Goal: Task Accomplishment & Management: Manage account settings

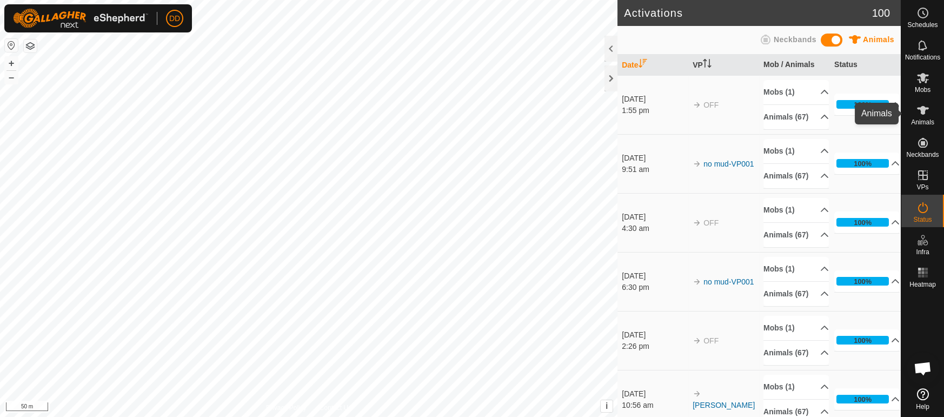
click at [928, 115] on icon at bounding box center [922, 110] width 13 height 13
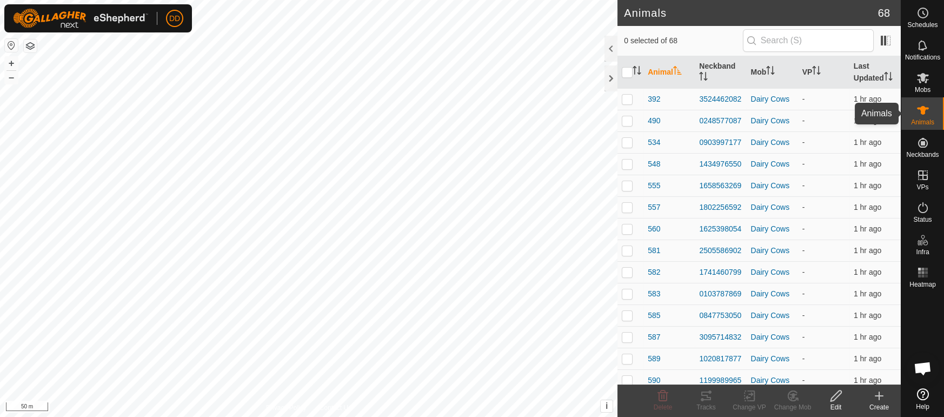
scroll to position [2627, 0]
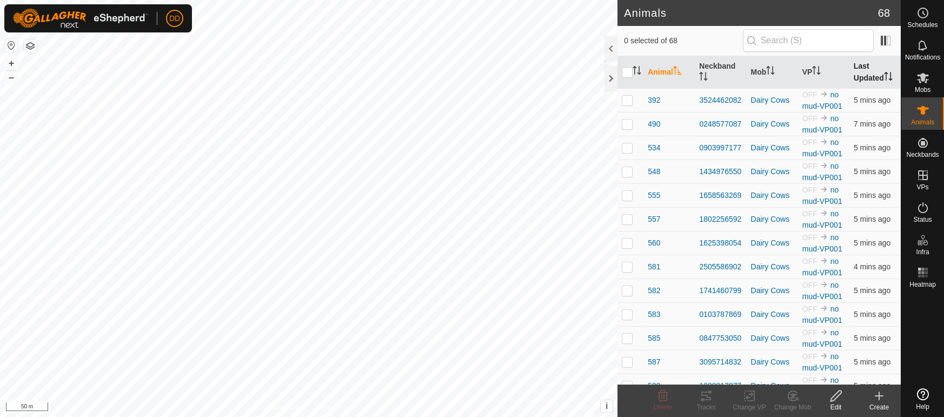
click at [881, 75] on th "Last Updated" at bounding box center [874, 72] width 51 height 32
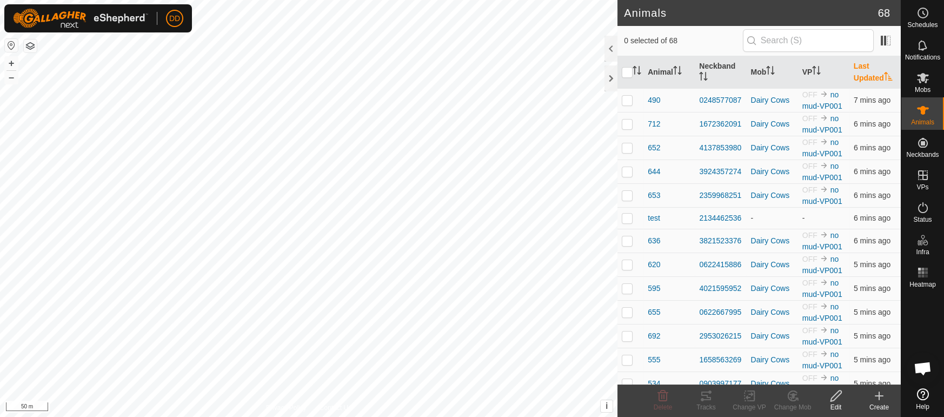
scroll to position [2627, 0]
click at [786, 45] on input "text" at bounding box center [808, 40] width 131 height 23
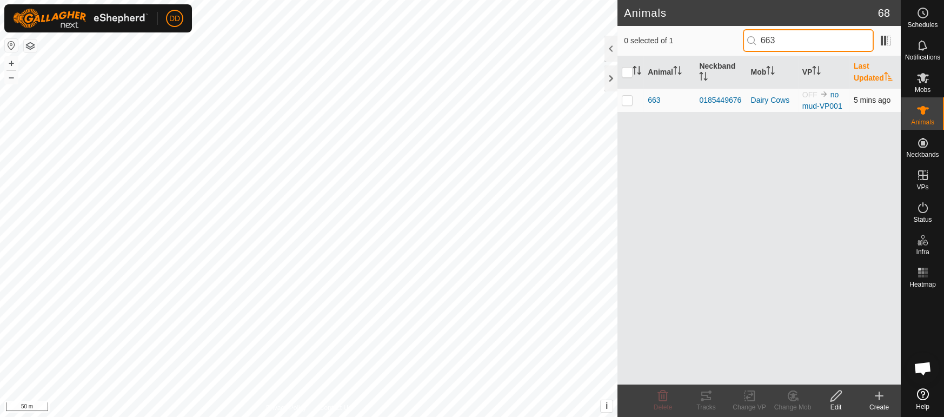
type input "663"
click at [628, 103] on p-checkbox at bounding box center [627, 100] width 11 height 9
checkbox input "true"
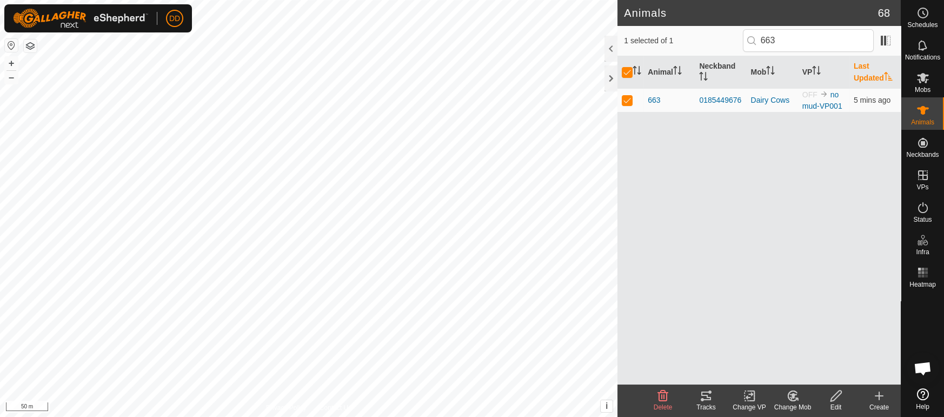
click at [791, 395] on icon at bounding box center [793, 395] width 8 height 5
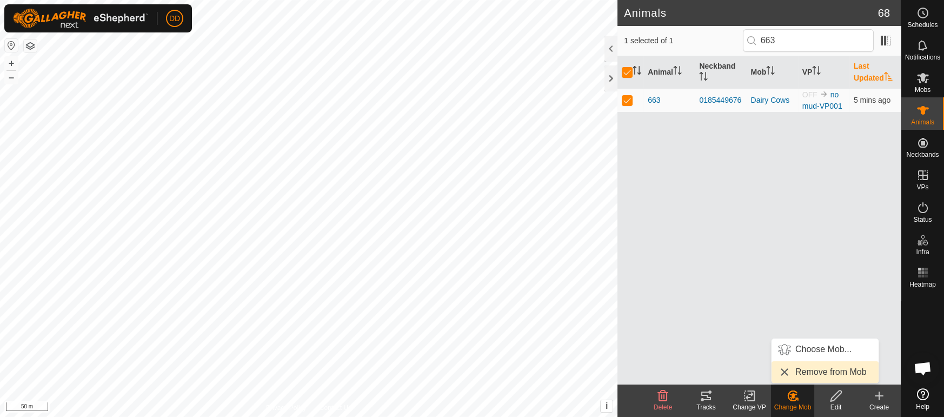
click at [794, 370] on link "Remove from Mob" at bounding box center [825, 372] width 107 height 22
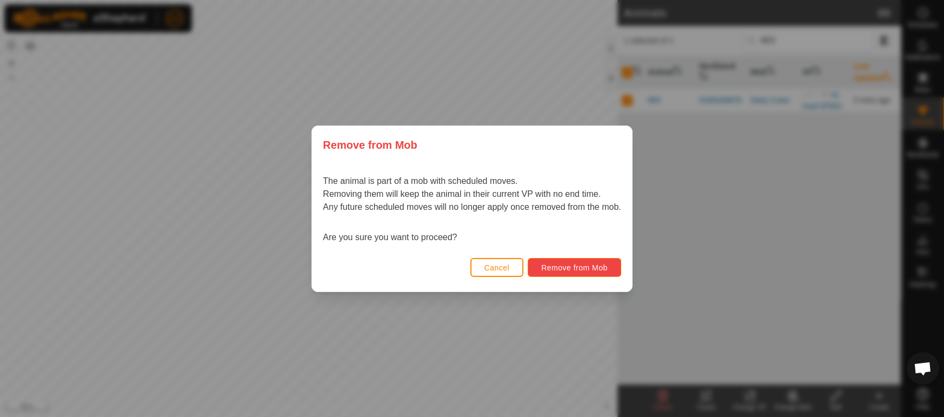
click at [593, 270] on span "Remove from Mob" at bounding box center [574, 267] width 67 height 9
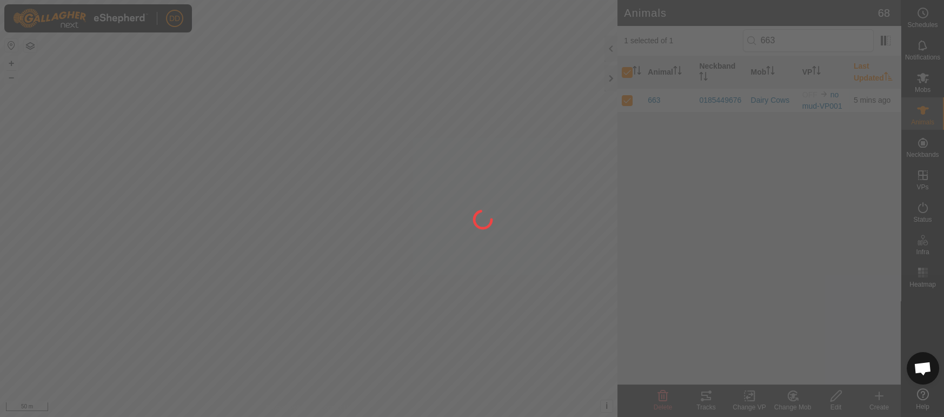
checkbox input "false"
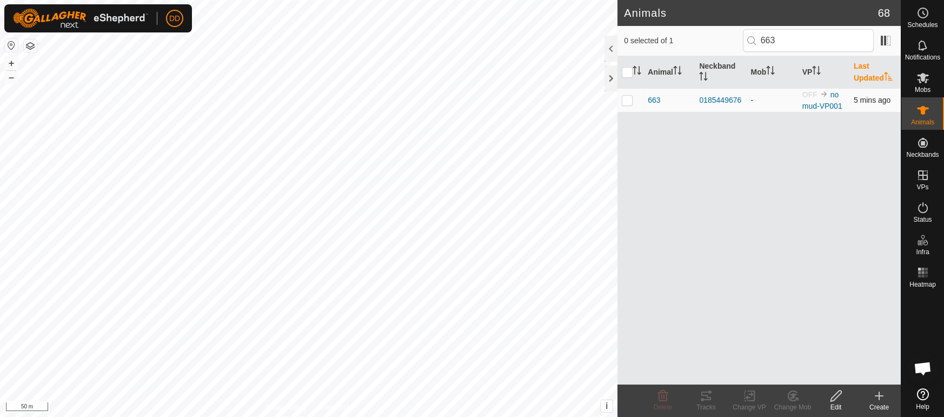
click at [633, 102] on td at bounding box center [630, 100] width 26 height 24
checkbox input "true"
click at [754, 398] on icon at bounding box center [751, 396] width 5 height 10
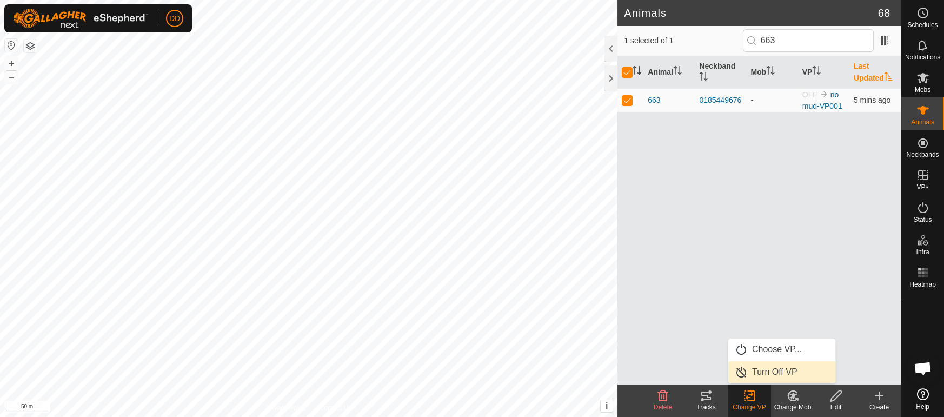
click at [766, 374] on link "Turn Off VP" at bounding box center [781, 372] width 107 height 22
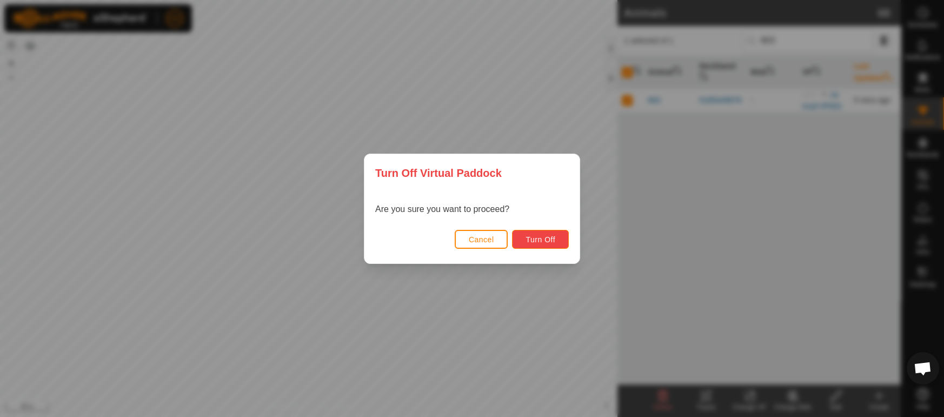
click at [553, 237] on span "Turn Off" at bounding box center [541, 239] width 30 height 9
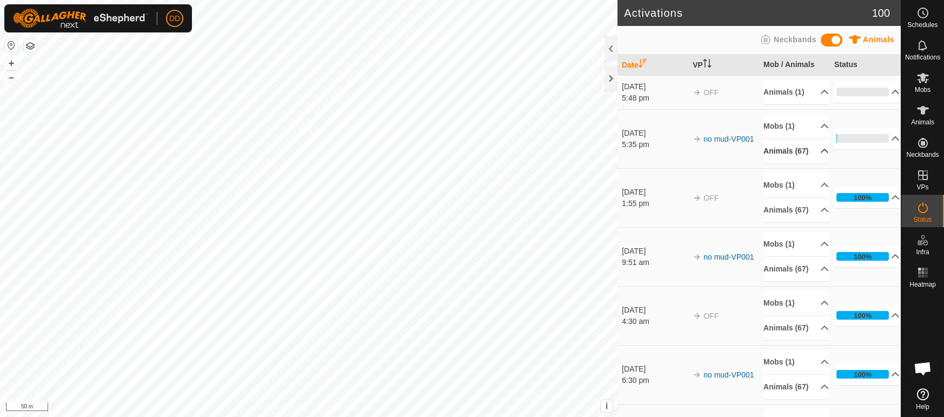
click at [788, 149] on p-accordion-header "Animals (67)" at bounding box center [795, 151] width 65 height 24
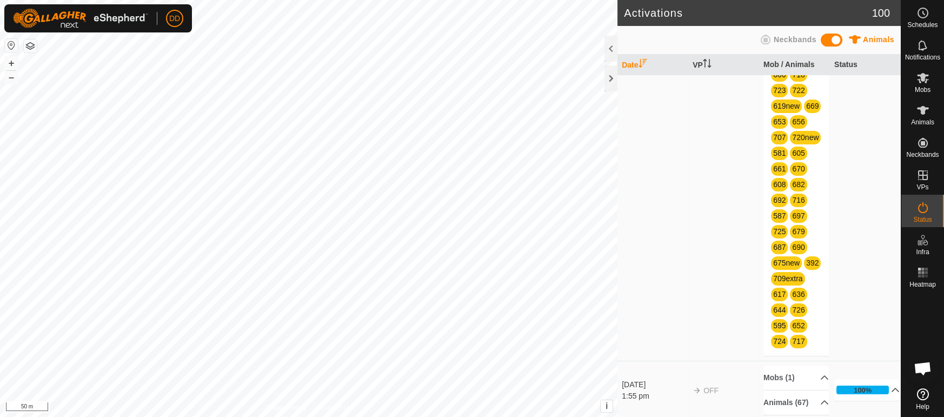
scroll to position [488, 0]
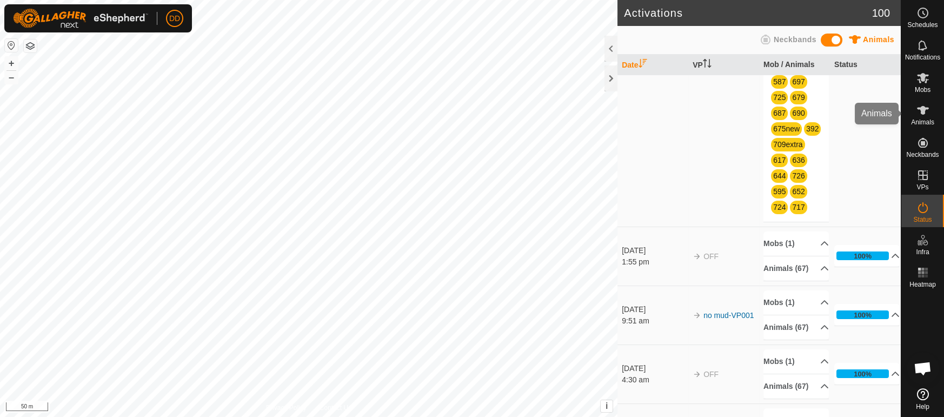
click at [919, 112] on icon at bounding box center [922, 110] width 13 height 13
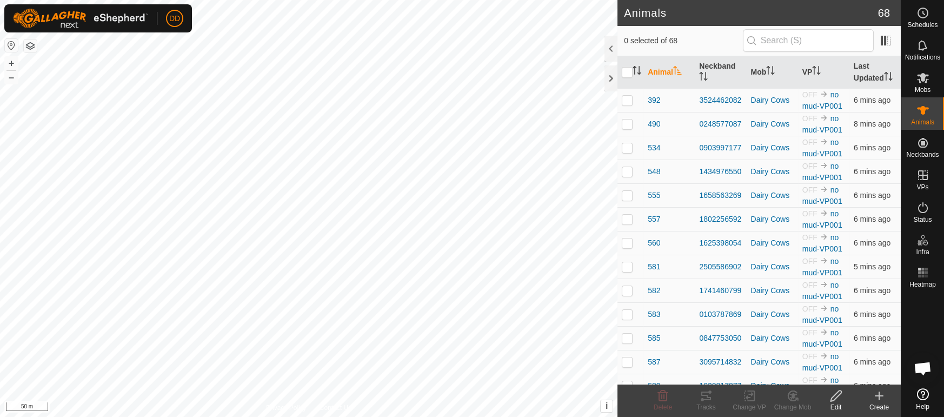
click at [874, 69] on th "Last Updated" at bounding box center [874, 72] width 51 height 32
